Goal: Find specific page/section

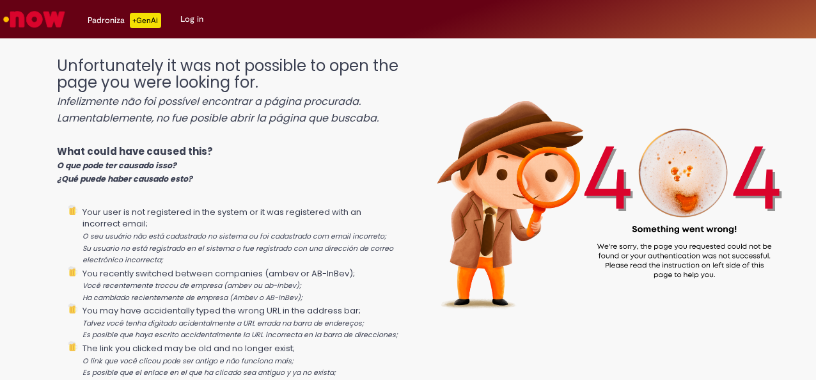
click at [307, 159] on p "What could have caused this? O que pode ter causado isso? ¿Qué puede [PERSON_NA…" at bounding box center [227, 164] width 341 height 41
click at [197, 23] on link "Log in" at bounding box center [192, 19] width 42 height 38
